Goal: Navigation & Orientation: Find specific page/section

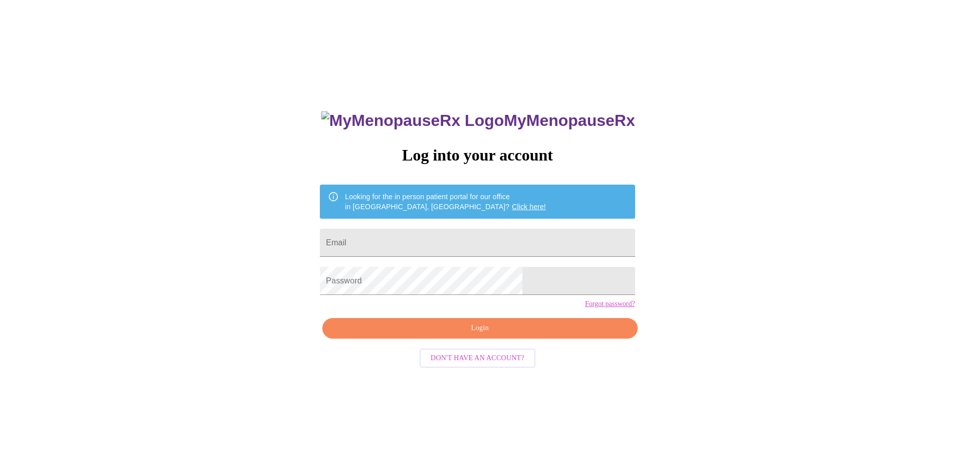
click at [461, 242] on input "Email" at bounding box center [477, 243] width 315 height 28
type input "meyerstockard@gmail.com"
click at [469, 334] on span "Login" at bounding box center [480, 328] width 292 height 13
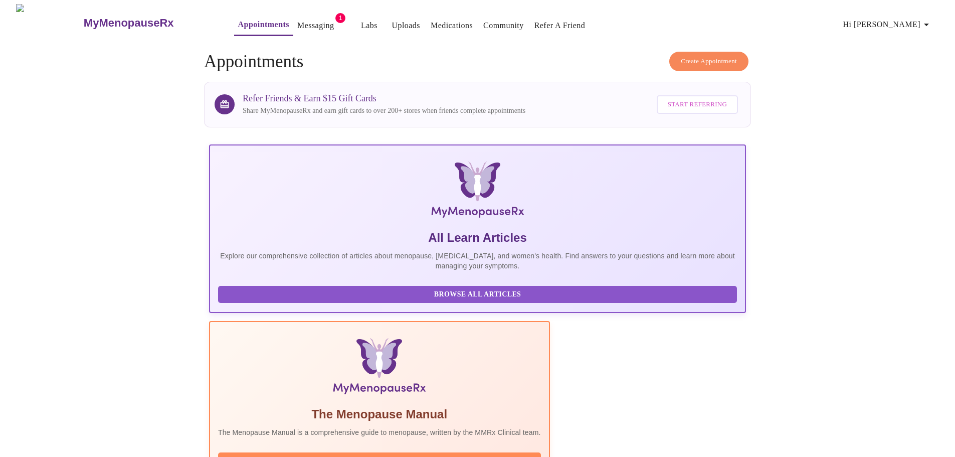
click at [297, 27] on link "Messaging" at bounding box center [315, 26] width 37 height 14
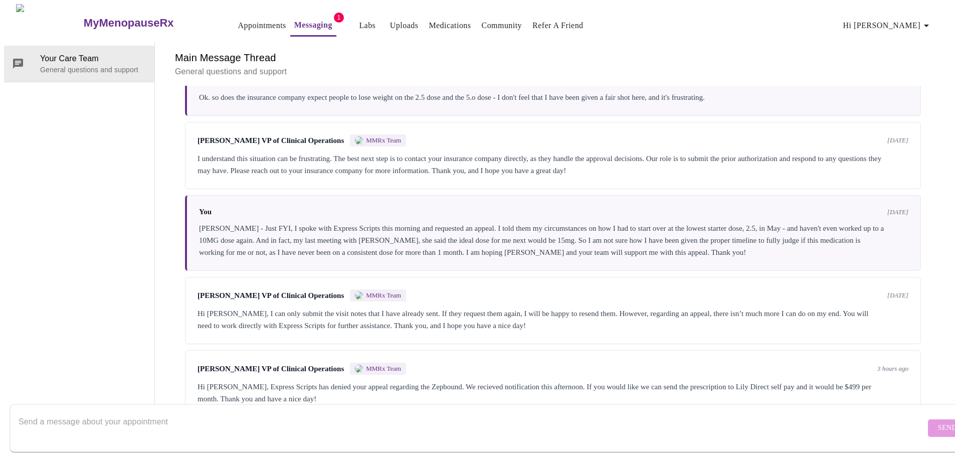
scroll to position [1963, 0]
